Goal: Task Accomplishment & Management: Manage account settings

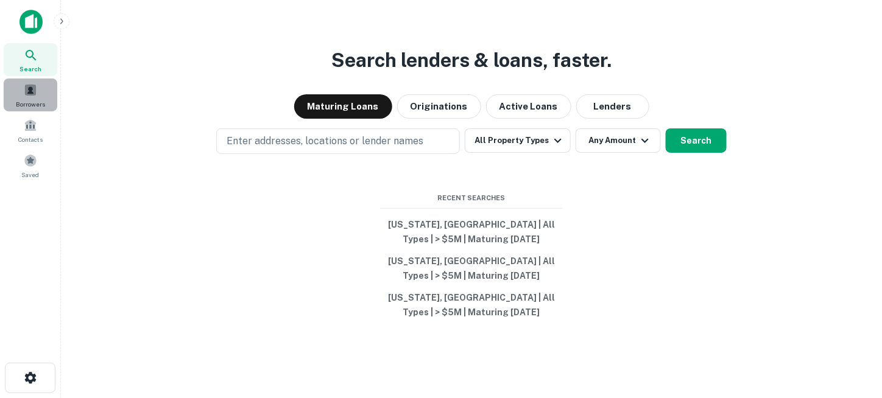
click at [27, 97] on div "Borrowers" at bounding box center [31, 95] width 54 height 33
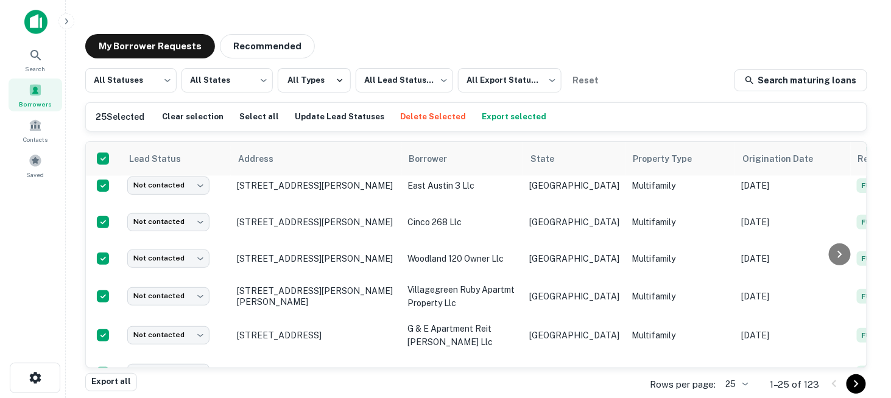
scroll to position [786, 0]
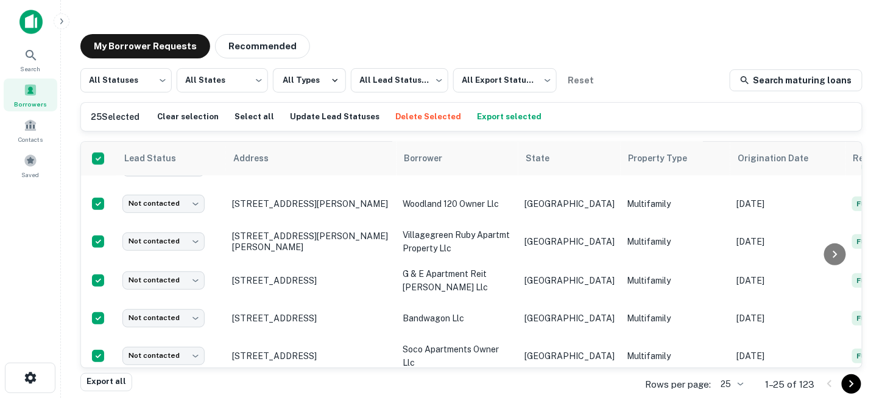
click at [849, 386] on icon "Go to next page" at bounding box center [851, 384] width 15 height 15
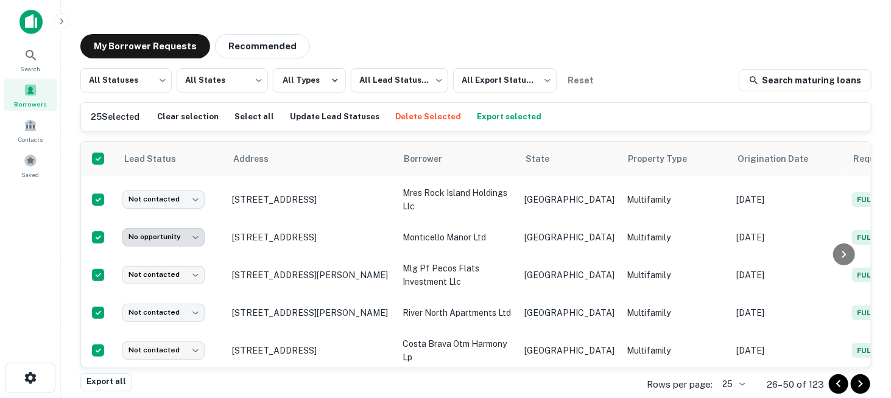
scroll to position [780, 0]
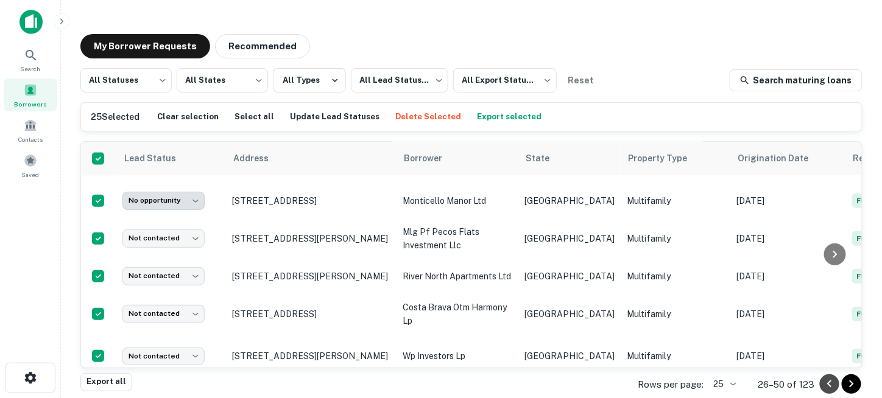
click at [832, 386] on icon "Go to previous page" at bounding box center [829, 384] width 15 height 15
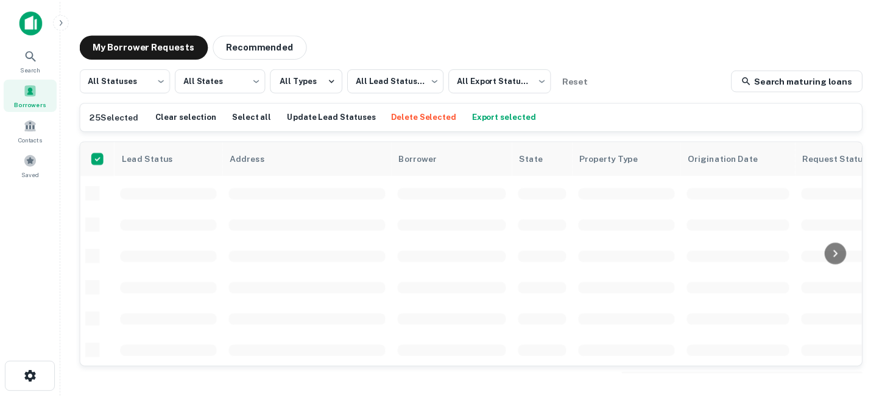
scroll to position [780, 0]
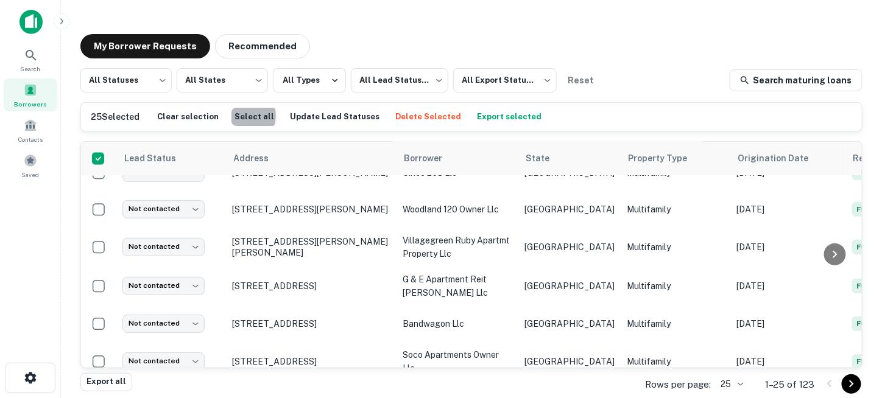
click at [236, 116] on button "Select all" at bounding box center [254, 117] width 46 height 18
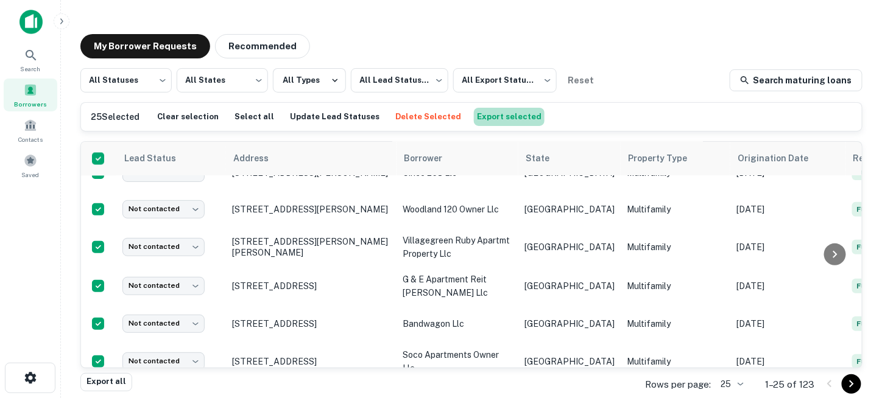
click at [490, 120] on button "Export selected" at bounding box center [509, 117] width 71 height 18
